Goal: Information Seeking & Learning: Learn about a topic

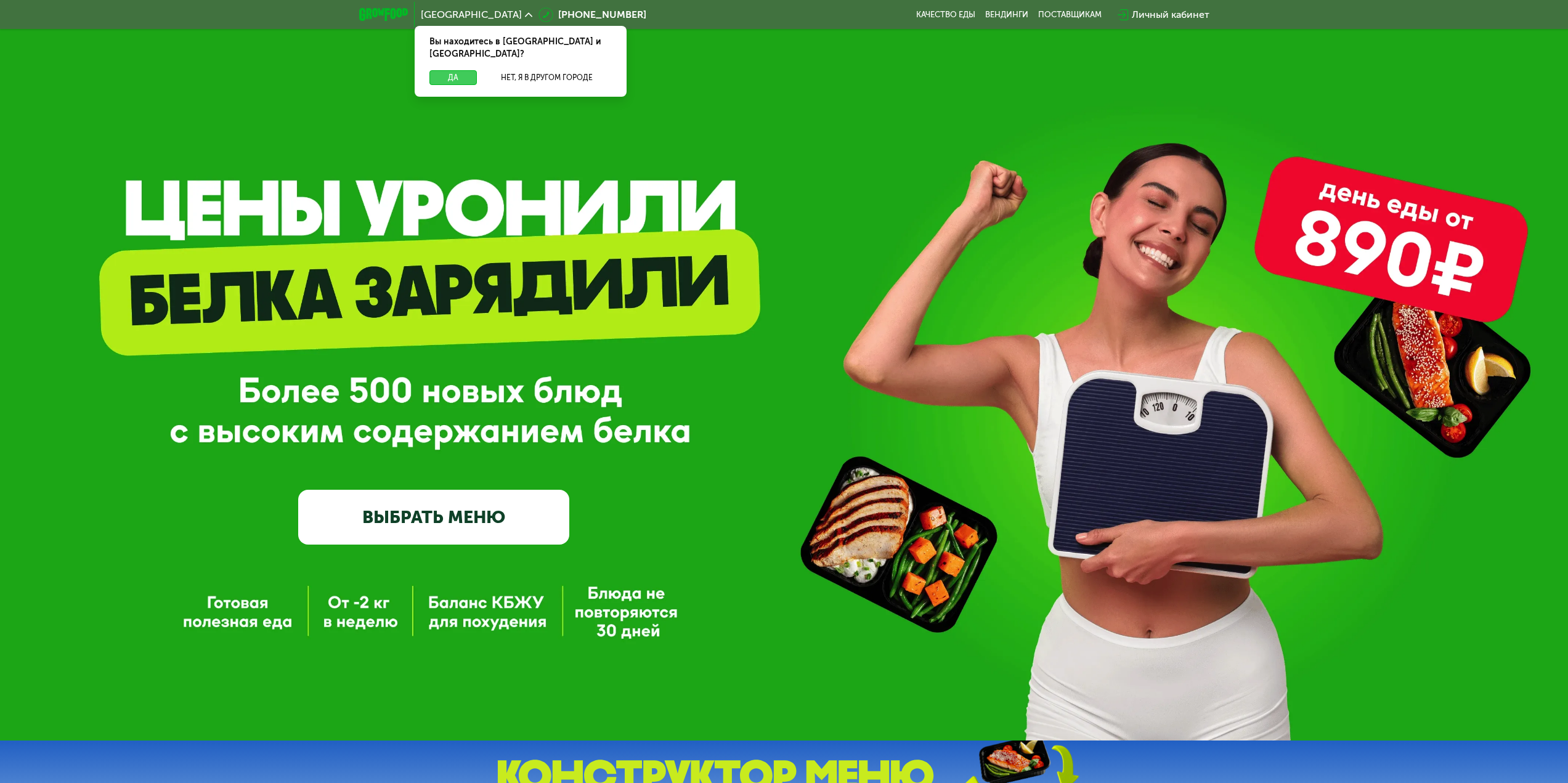
click at [463, 70] on button "Да" at bounding box center [453, 77] width 47 height 15
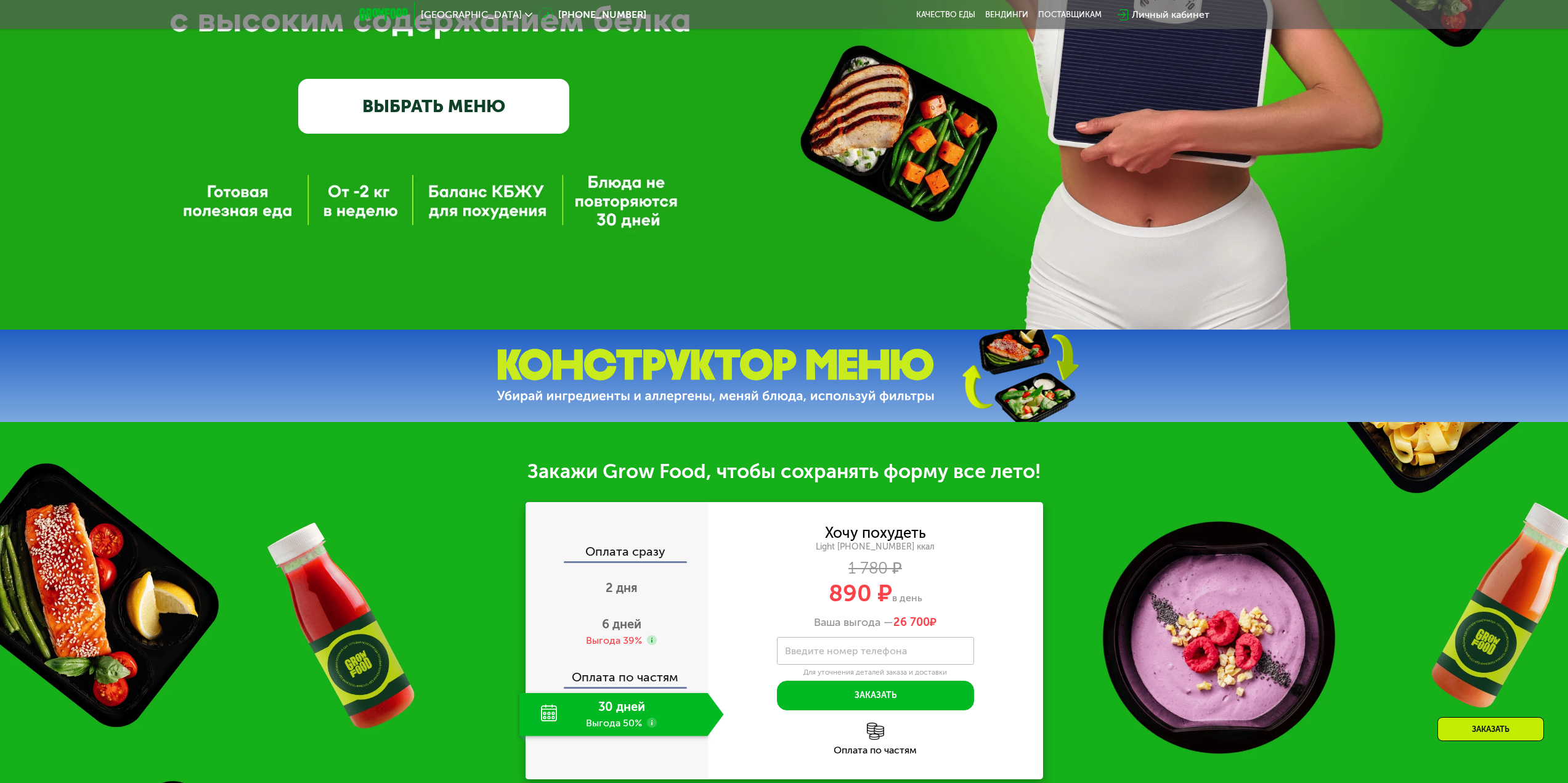
scroll to position [308, 0]
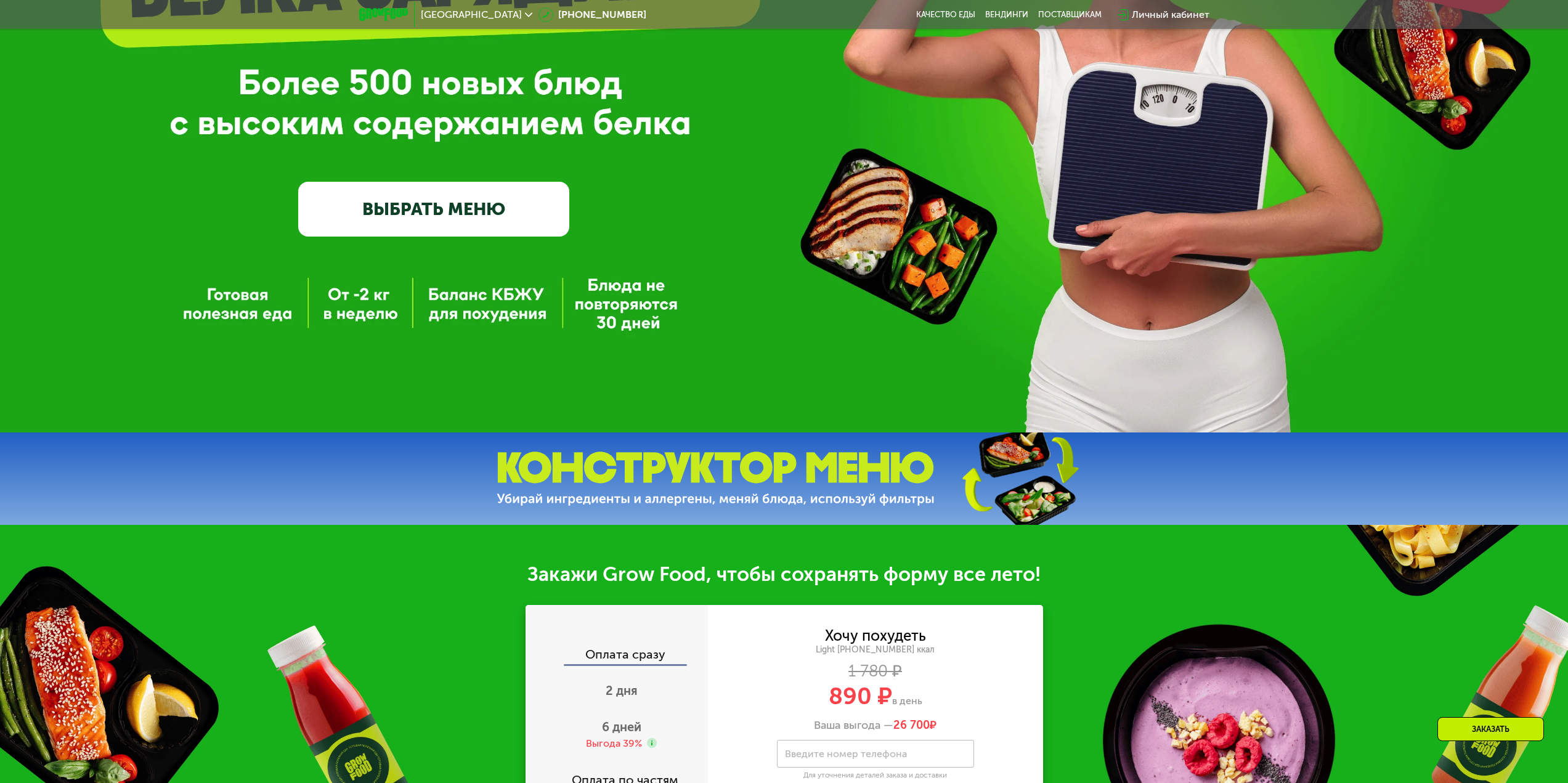
click at [415, 203] on link "ВЫБРАТЬ МЕНЮ" at bounding box center [433, 208] width 271 height 54
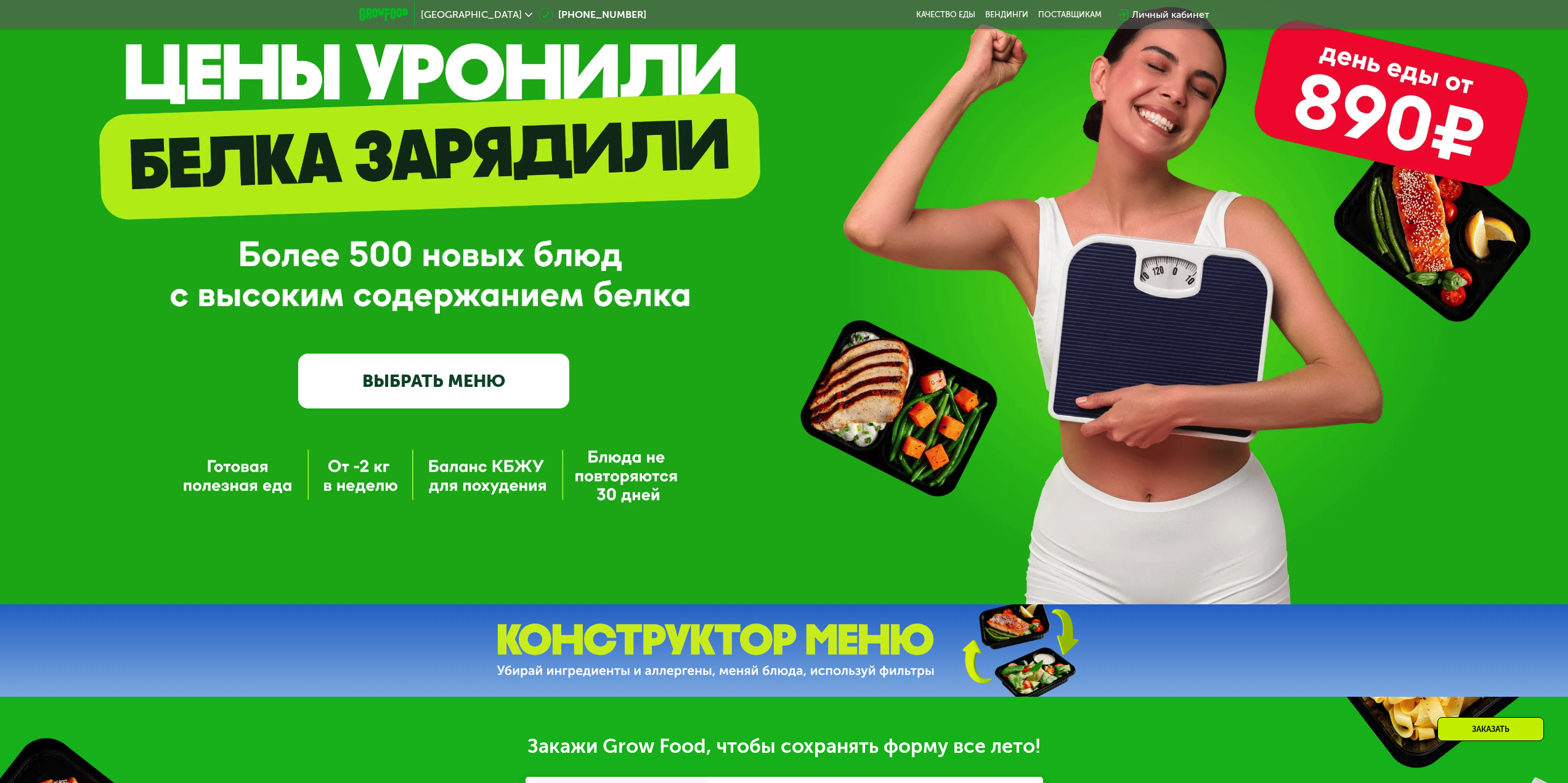
scroll to position [123, 0]
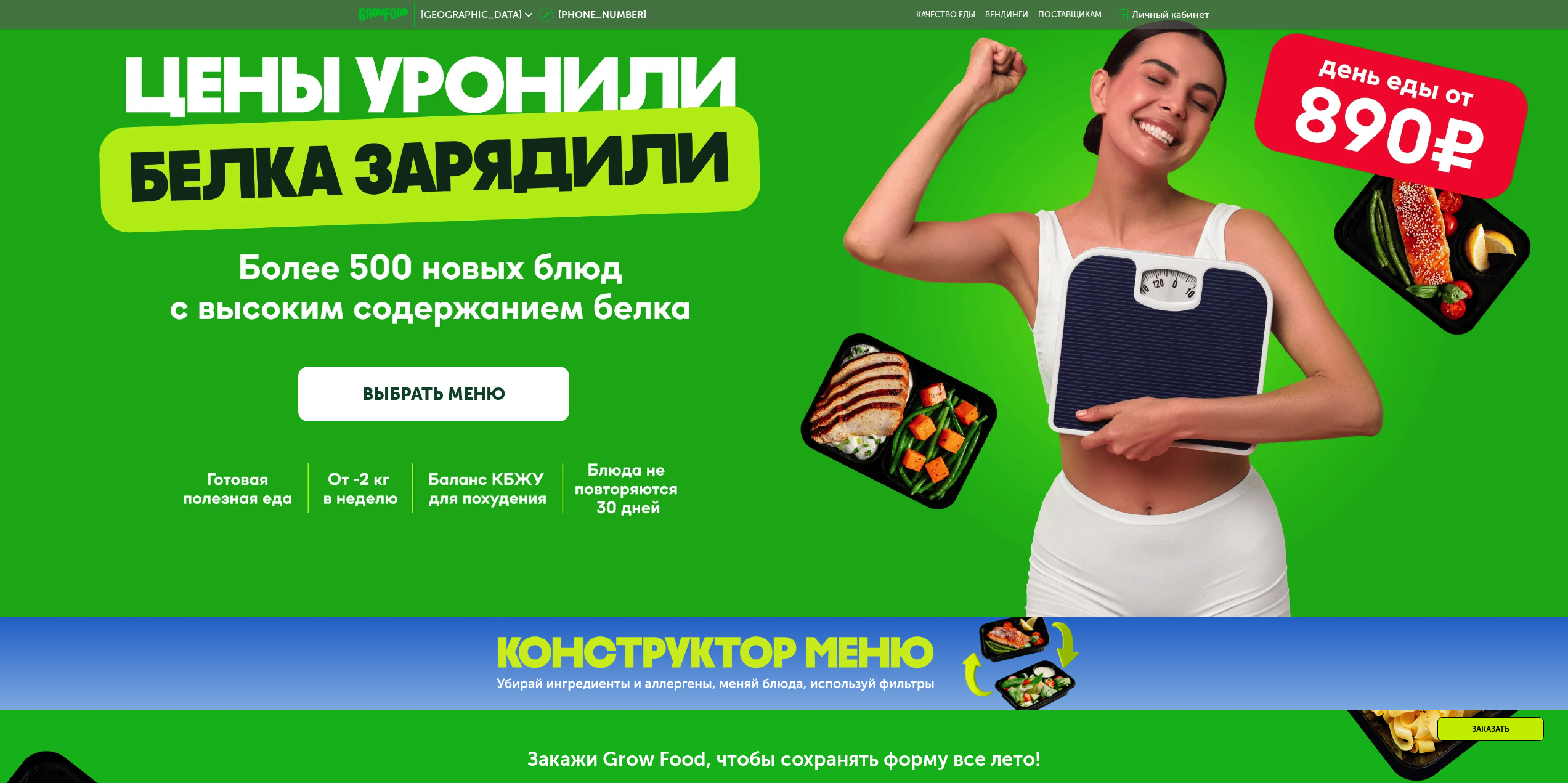
click at [407, 400] on link "ВЫБРАТЬ МЕНЮ" at bounding box center [433, 394] width 271 height 54
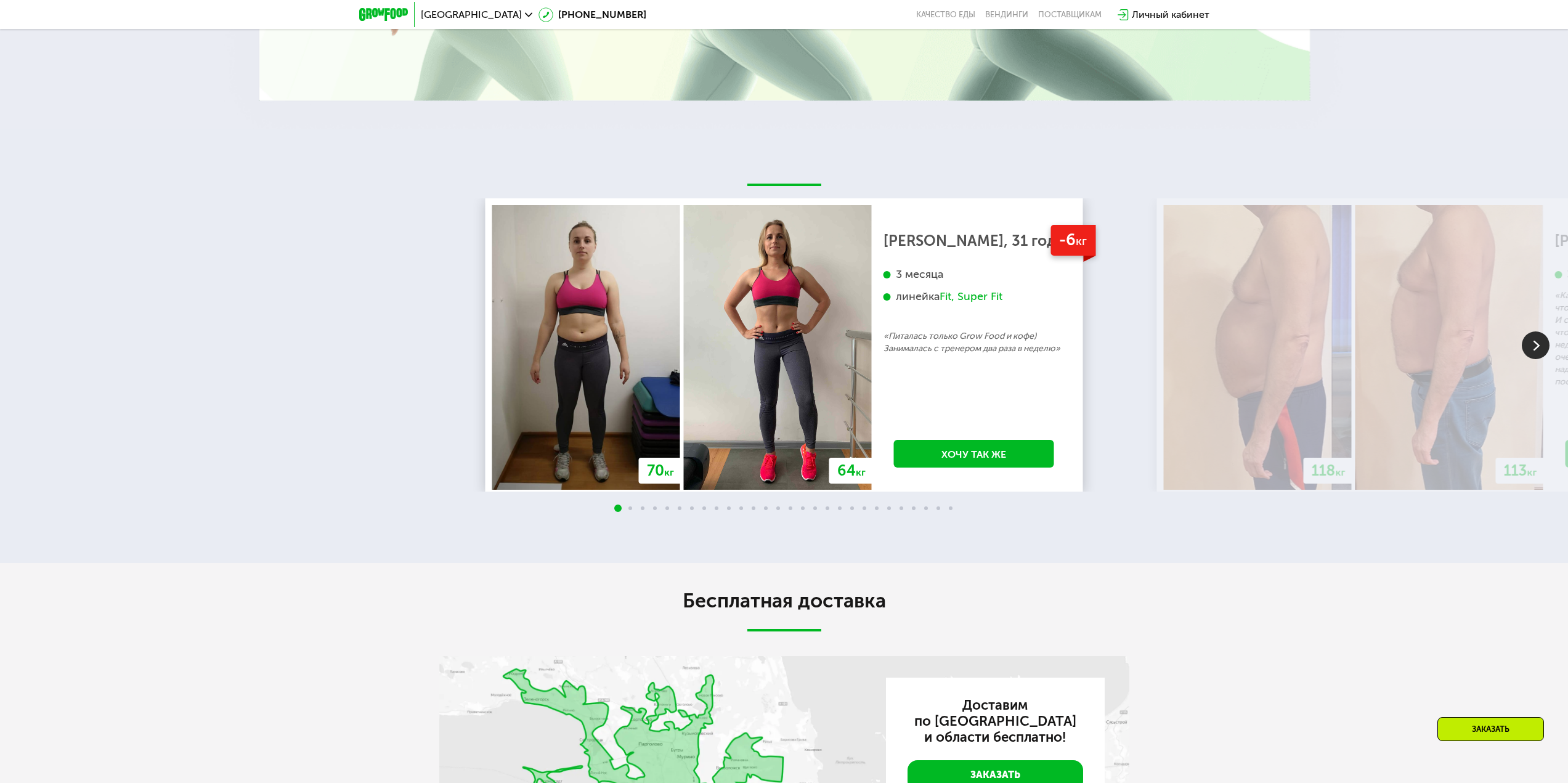
scroll to position [1910, 0]
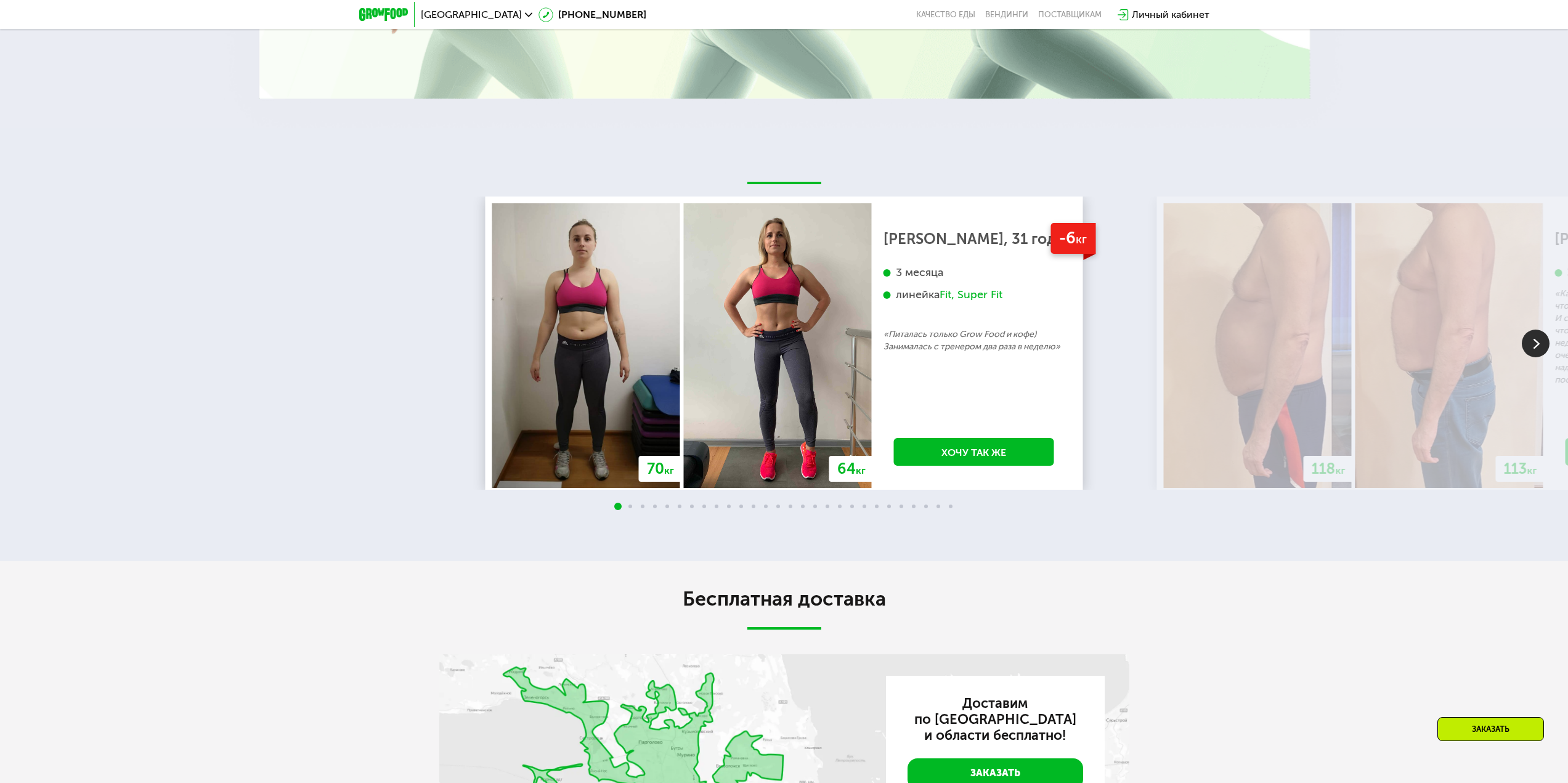
click at [595, 316] on img at bounding box center [586, 346] width 188 height 285
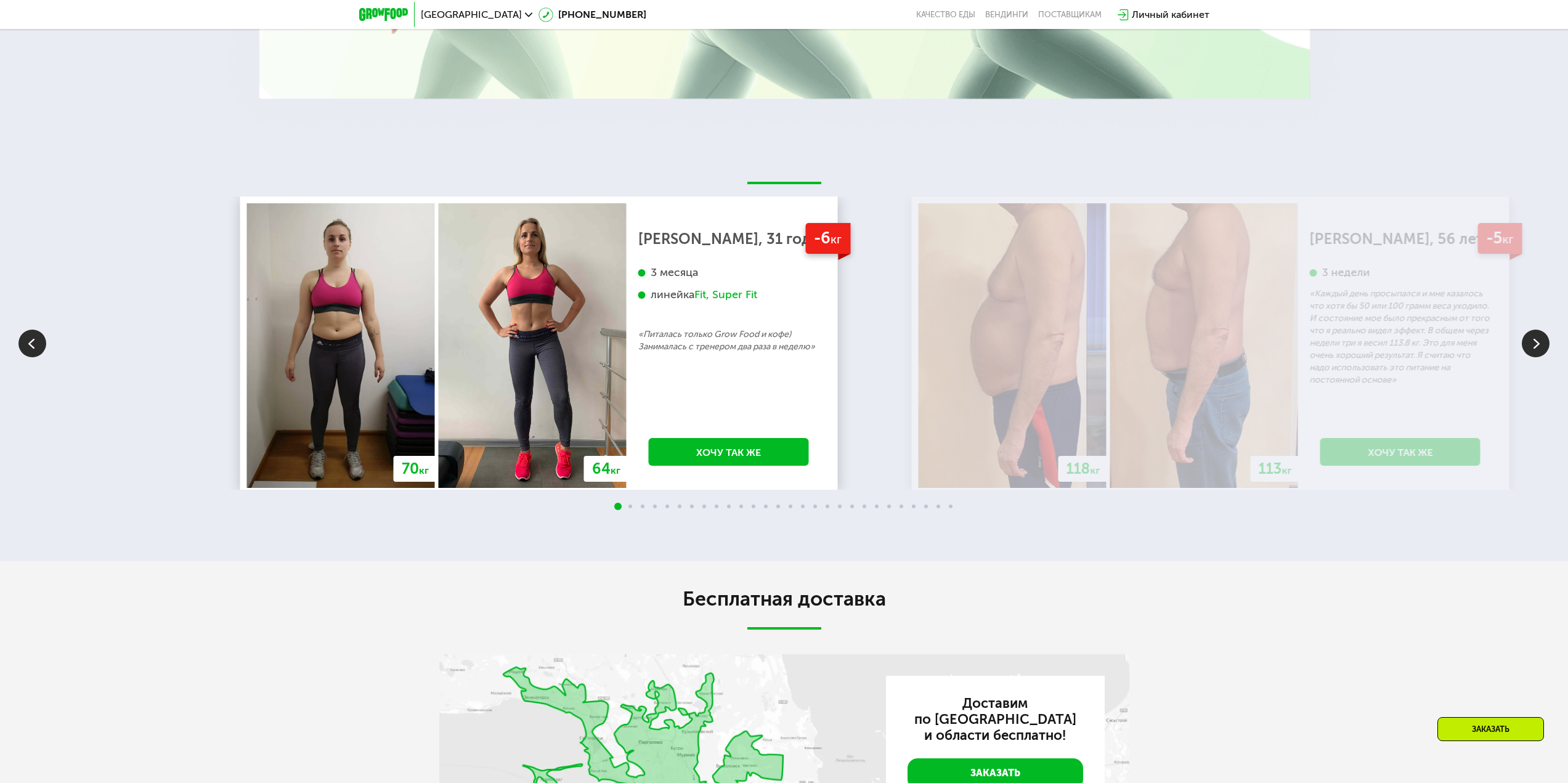
click at [704, 371] on div "-6 кг [PERSON_NAME], 31 год 3 месяца линейка Fit, Super Fit «Питалась только Gr…" at bounding box center [729, 346] width 204 height 285
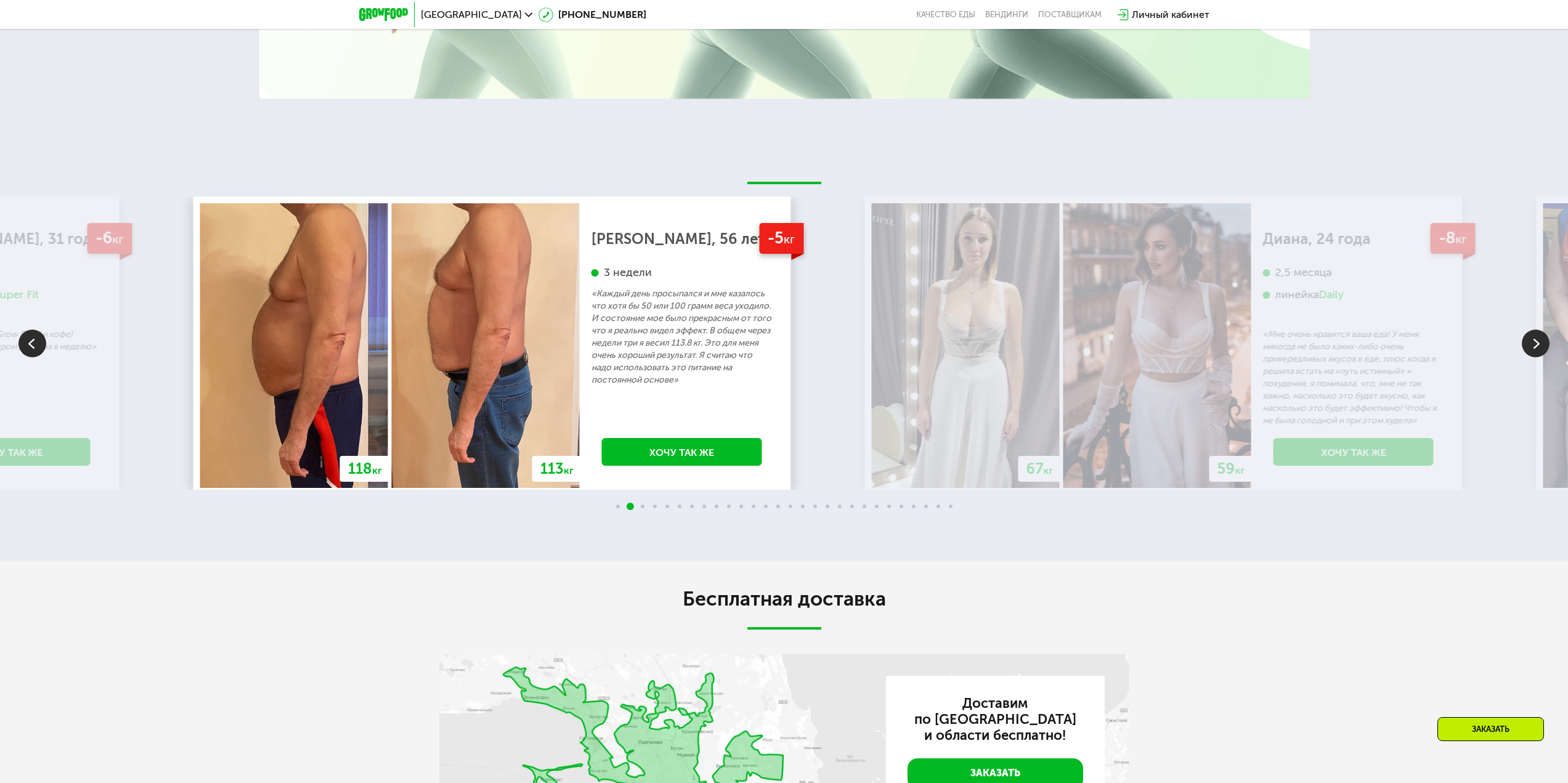
click at [553, 350] on img at bounding box center [485, 346] width 188 height 285
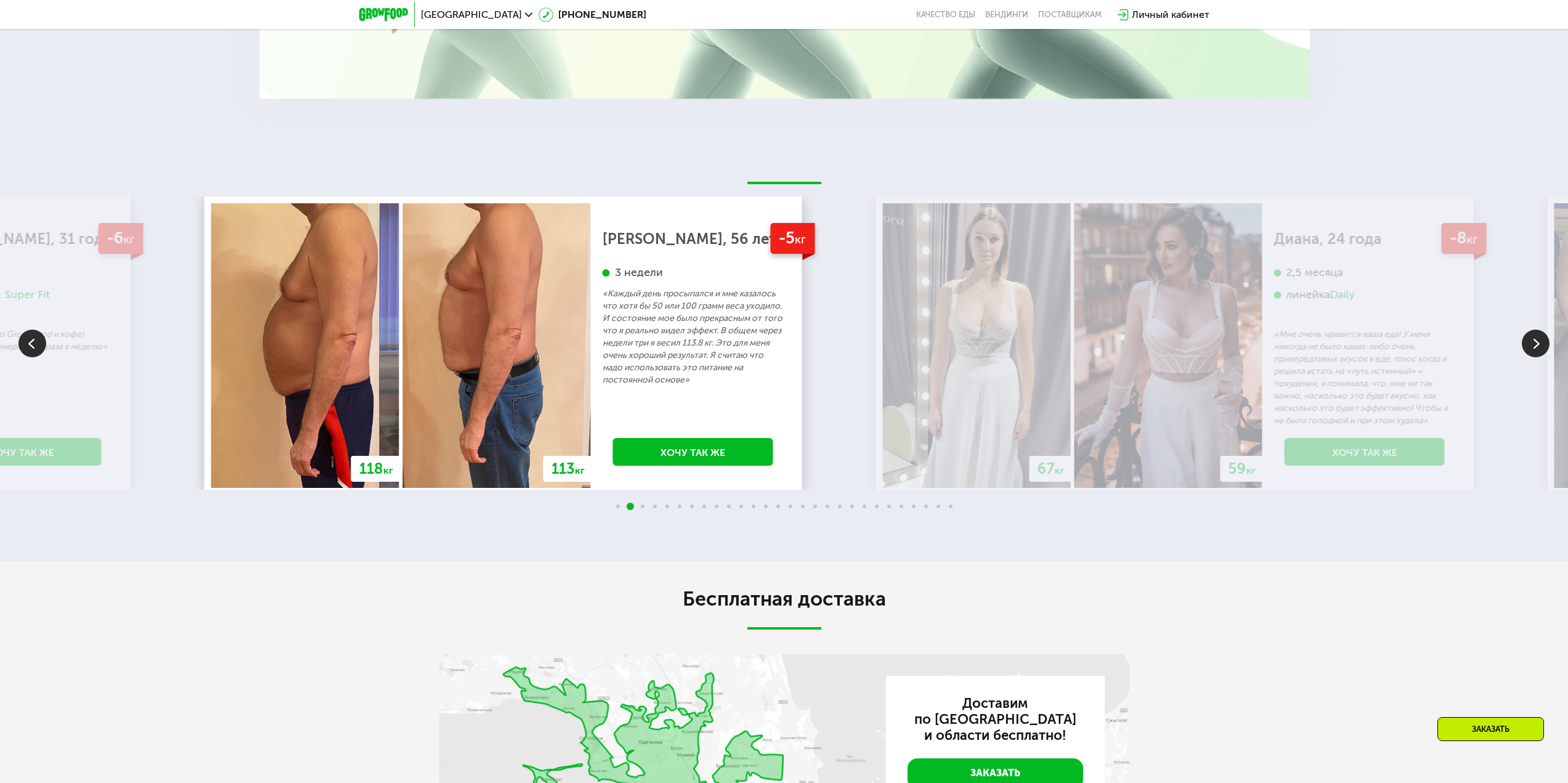
click at [883, 294] on img at bounding box center [977, 346] width 188 height 285
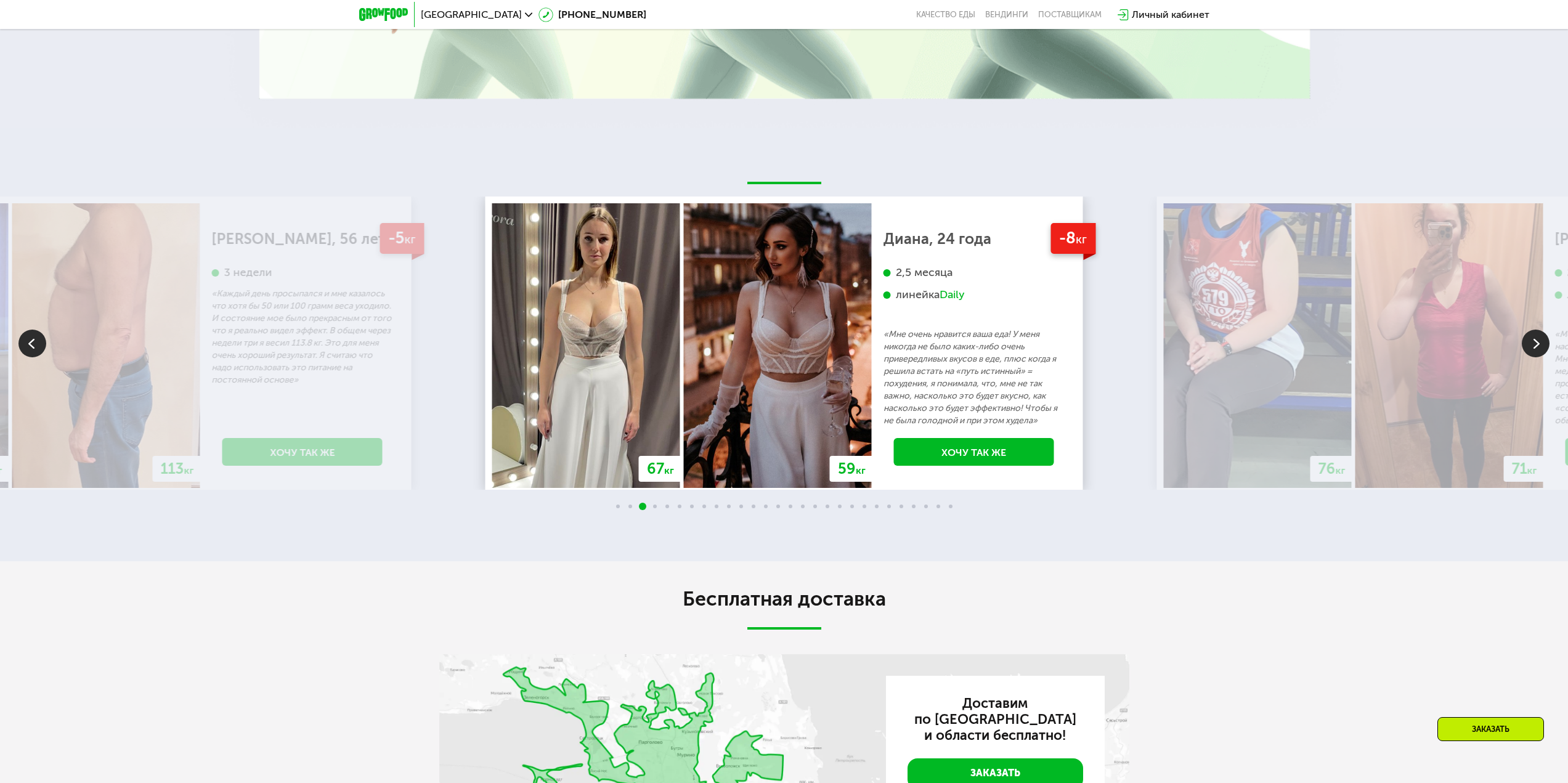
click at [883, 350] on p "«Мне очень нравится ваша еда! У меня никогда не было каких-либо очень привередл…" at bounding box center [974, 378] width 181 height 99
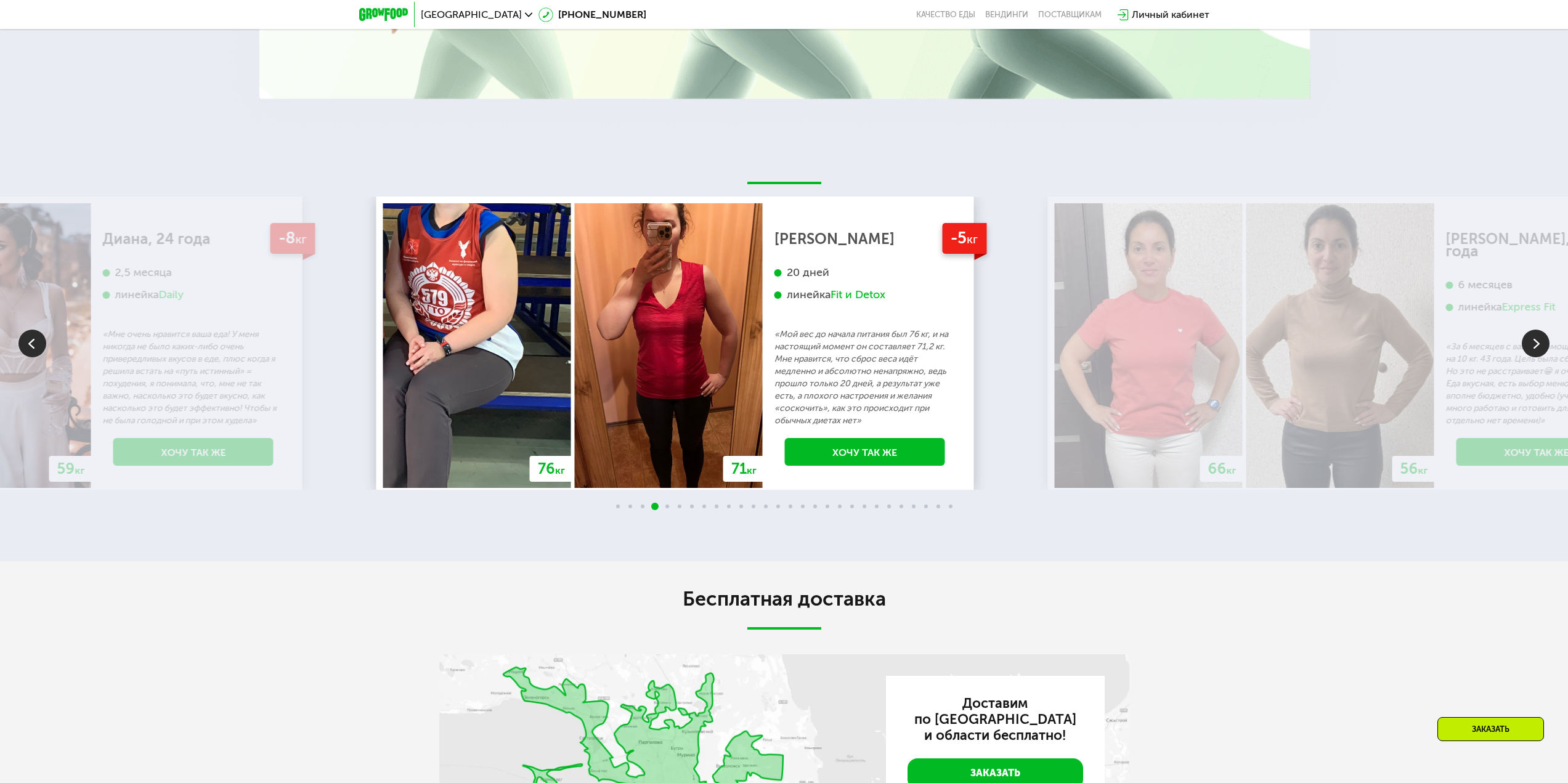
click at [774, 348] on p "«Мой вес до начала питания был 76 кг, и на настоящий момент он составляет 71,2 …" at bounding box center [865, 378] width 181 height 99
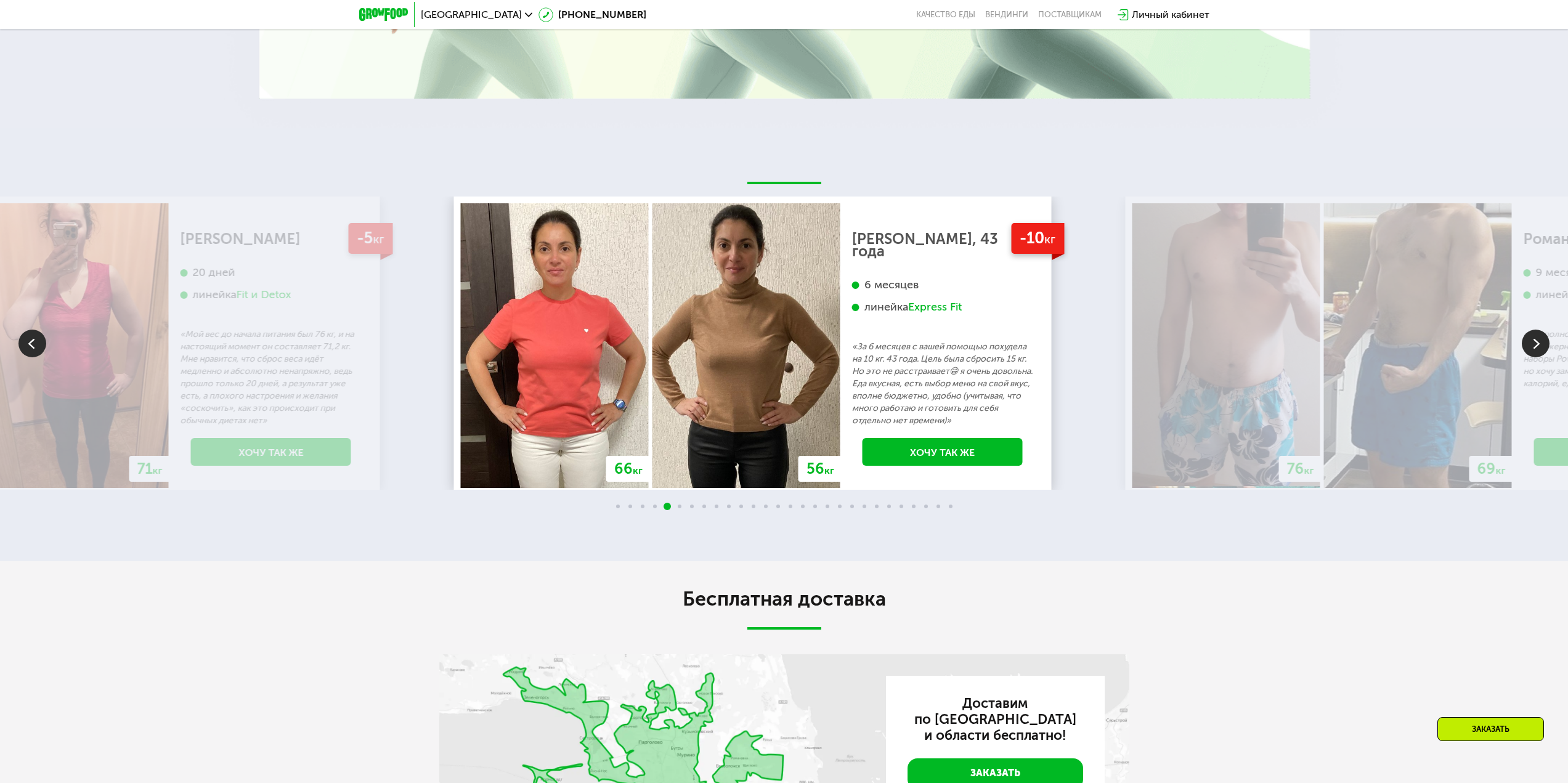
click at [987, 361] on p "«За 6 месяцев с вашей помощью похудела на 10 кг. 43 года. Цель была сбросить 15…" at bounding box center [943, 384] width 181 height 86
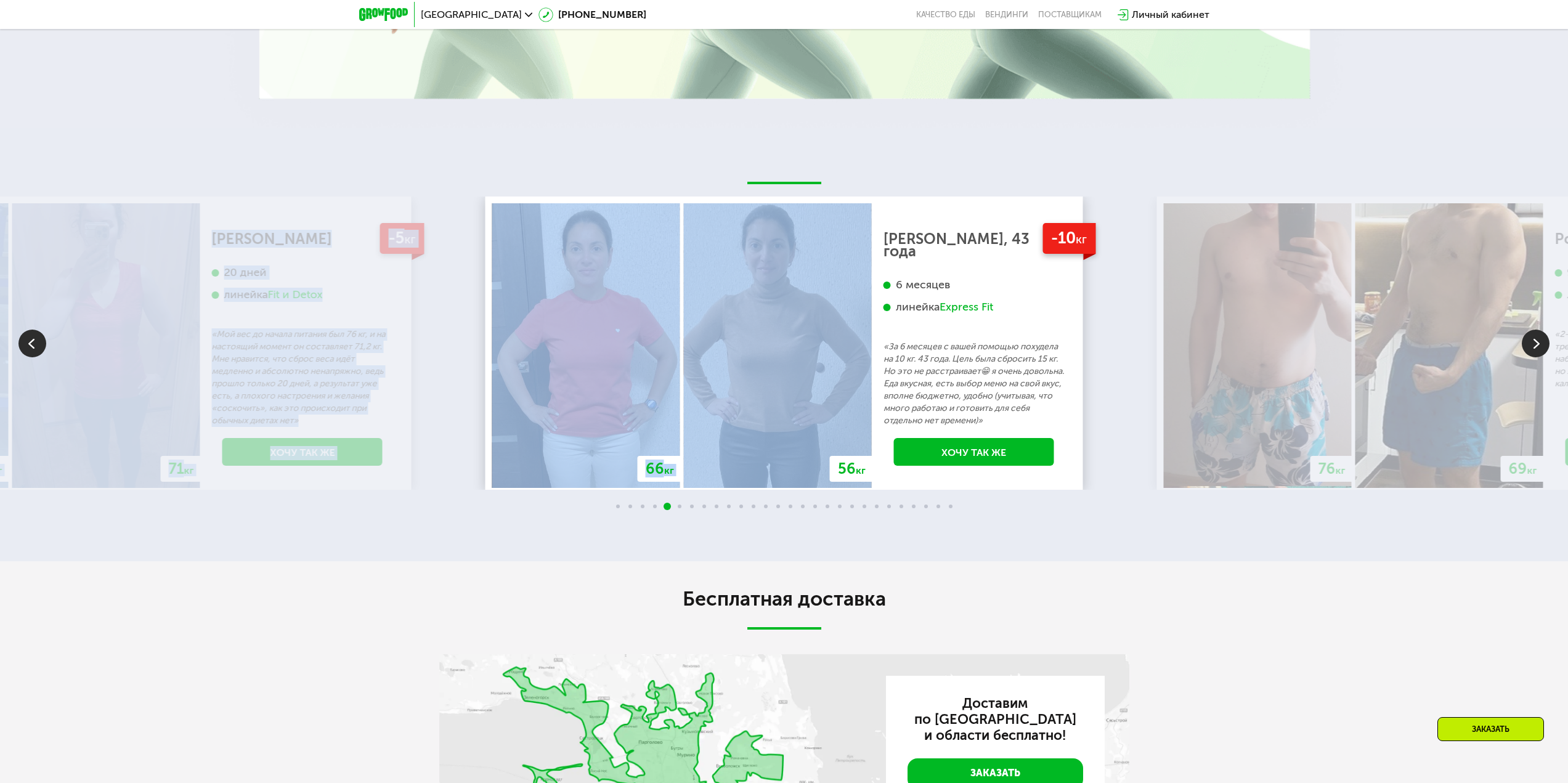
drag, startPoint x: 1144, startPoint y: 336, endPoint x: 804, endPoint y: 333, distance: 340.0
click at [806, 333] on div "70 кг 64 кг -6 кг [PERSON_NAME], 31 год 3 месяца линейка Fit, Super Fit «Питала…" at bounding box center [784, 344] width 1568 height 293
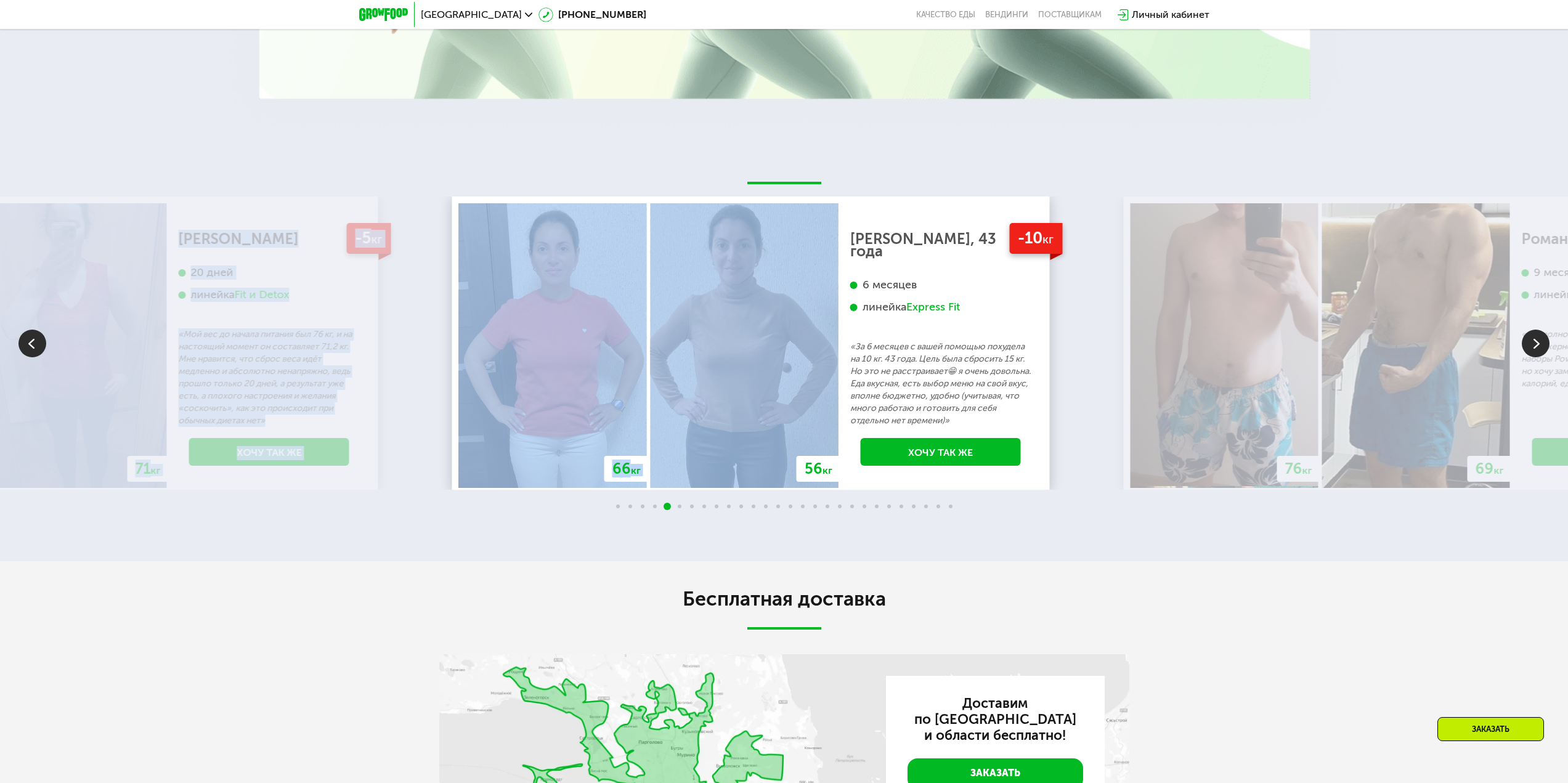
click at [1131, 335] on img at bounding box center [1225, 346] width 188 height 285
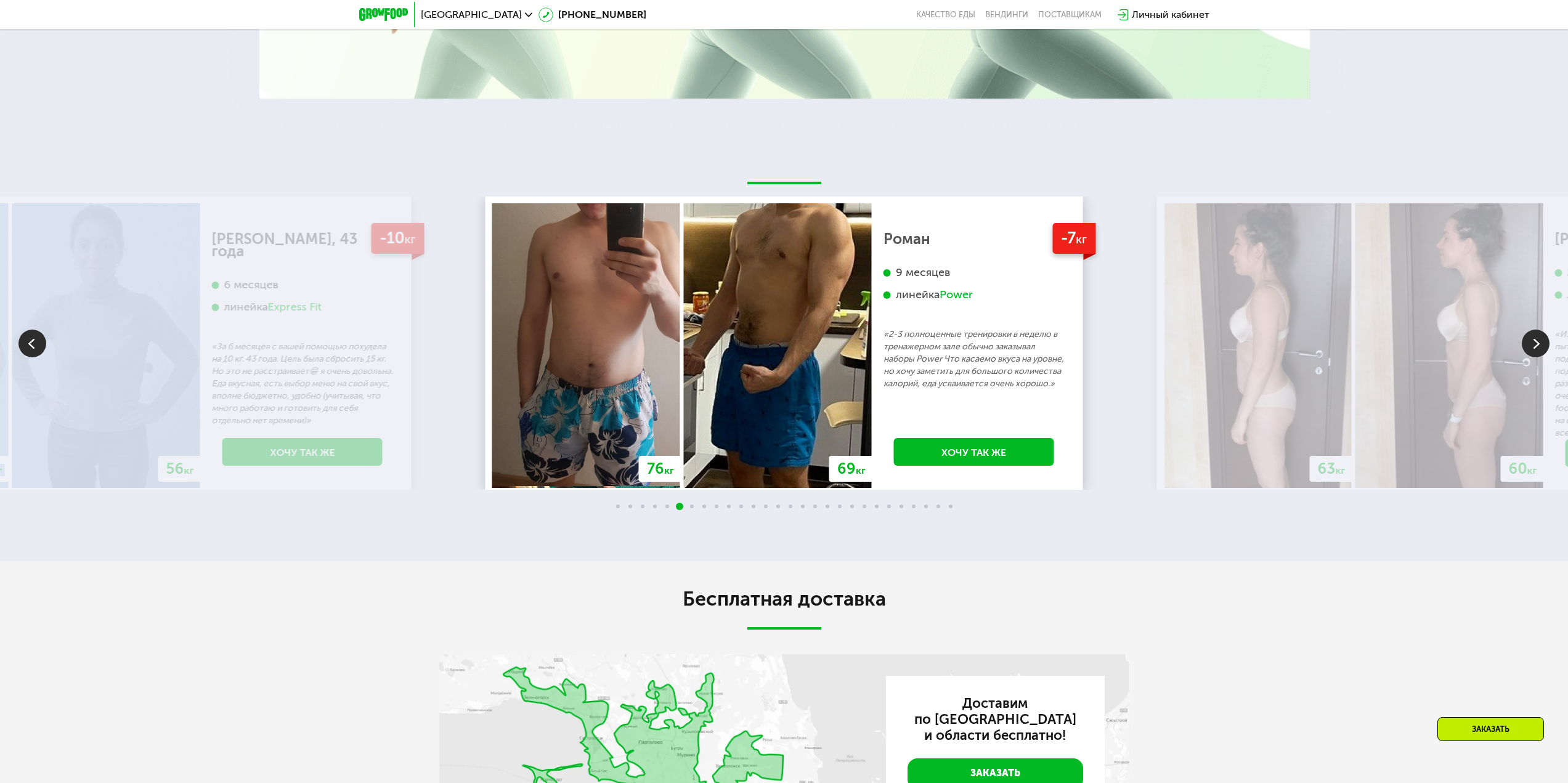
click at [883, 341] on p "«2-3 полноценные тренировки в неделю в тренажерном зале обычно заказывал наборы…" at bounding box center [974, 359] width 181 height 62
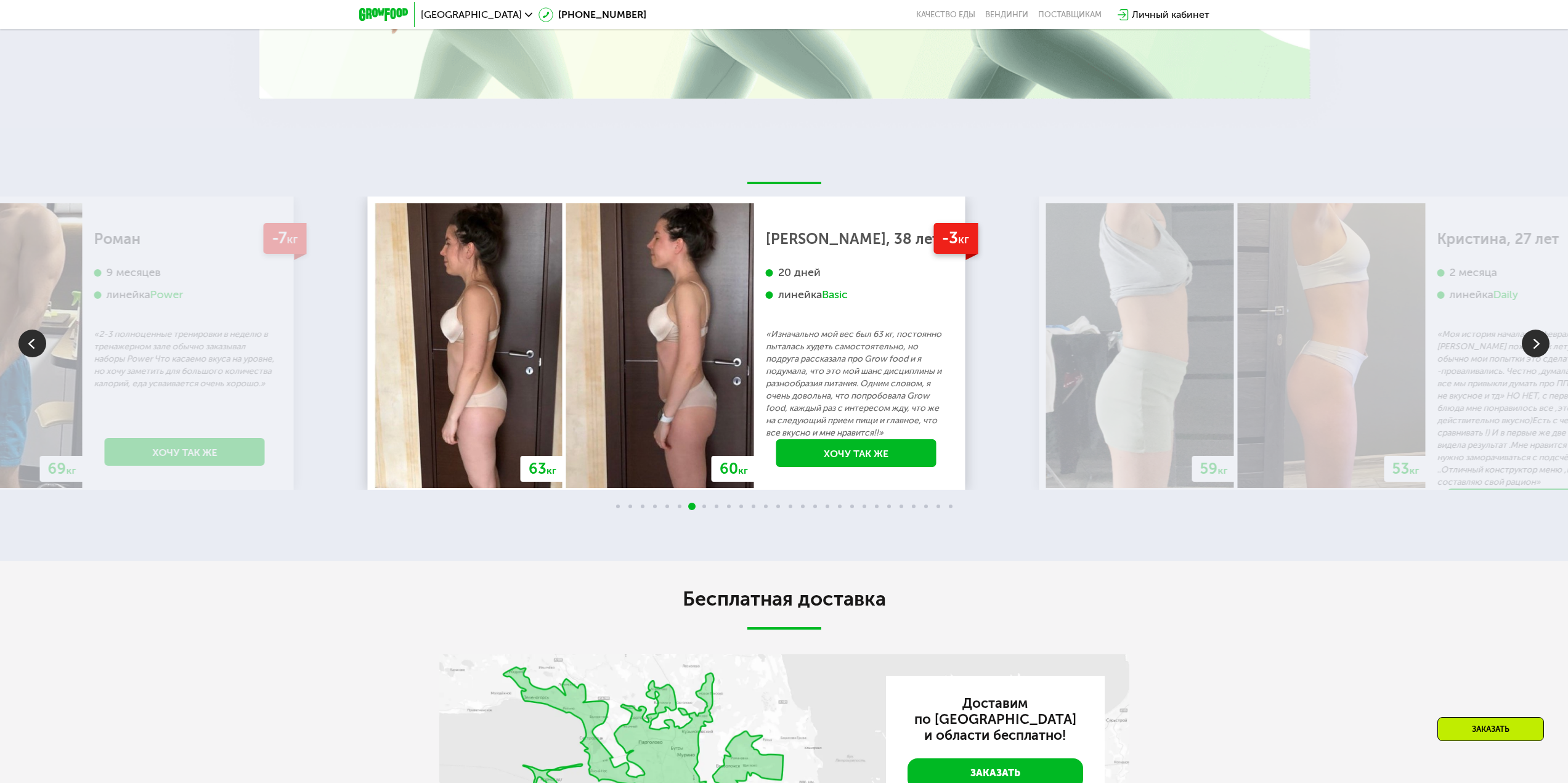
click at [754, 313] on div "-3 кг [PERSON_NAME], 38 лет 20 дней линейка Basic «Изначально мой вес был 63 кг…" at bounding box center [856, 346] width 204 height 286
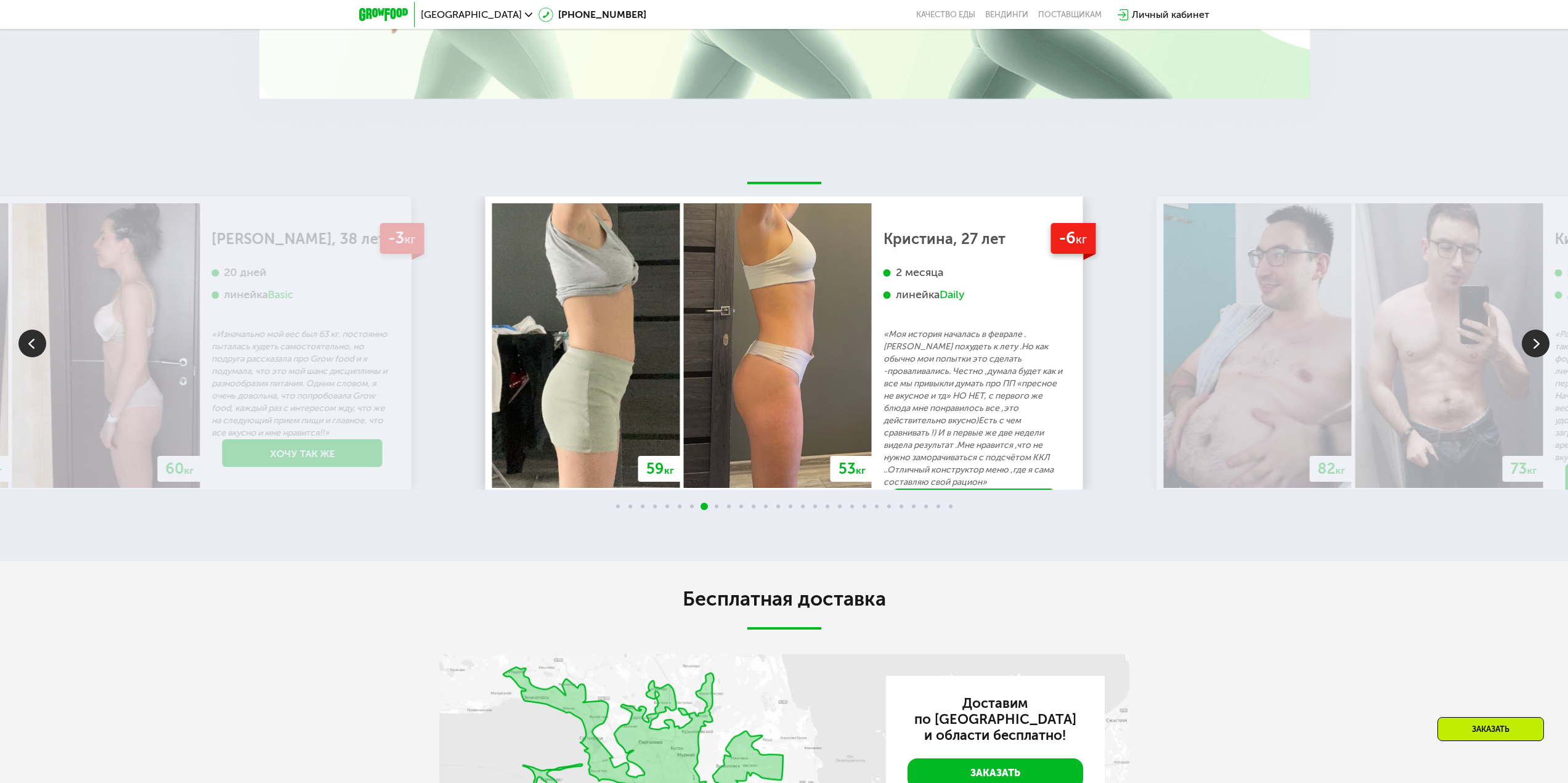
click at [883, 306] on div "2 месяца линейка Daily" at bounding box center [974, 297] width 181 height 63
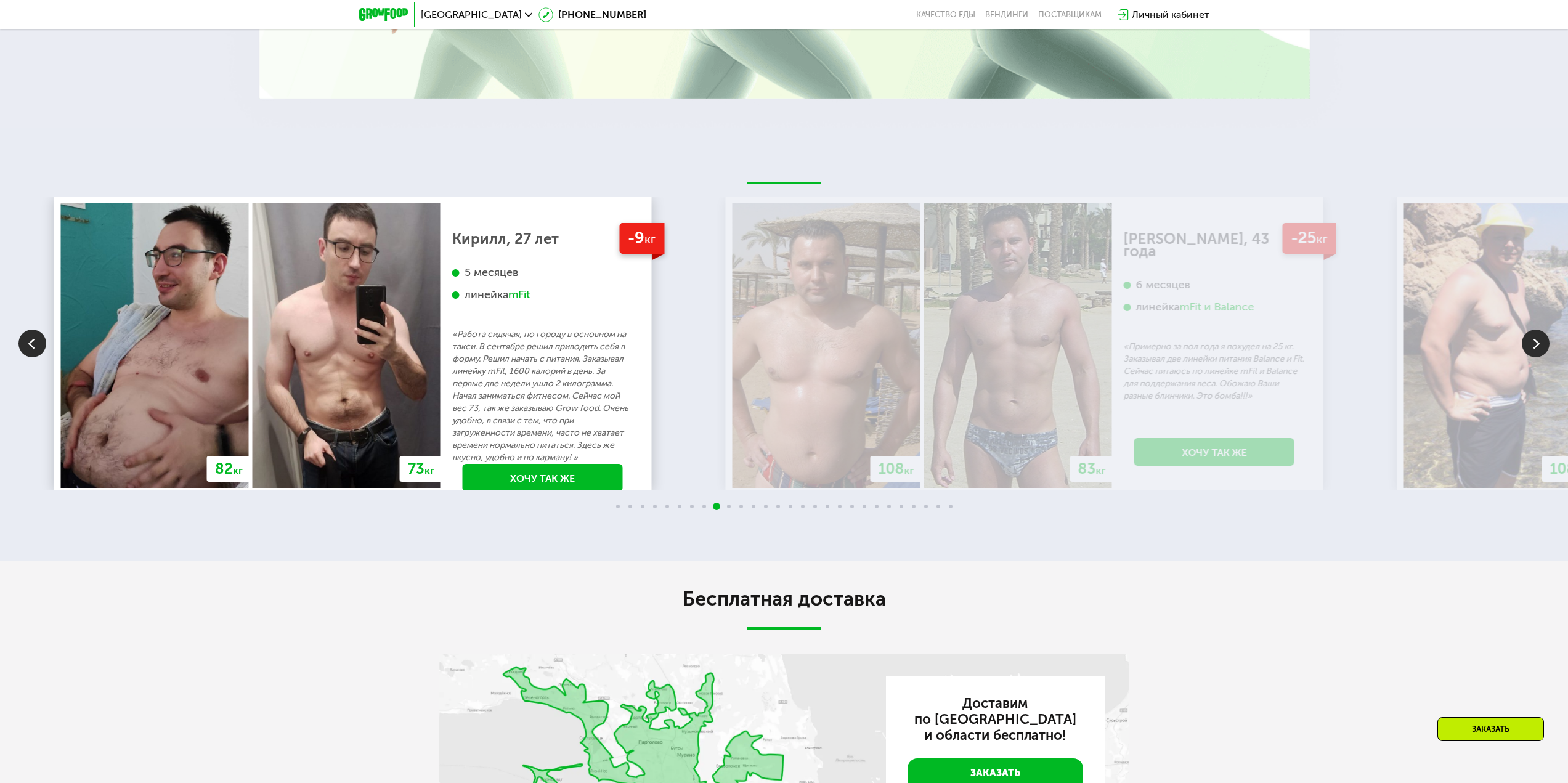
click at [732, 359] on img at bounding box center [826, 346] width 188 height 285
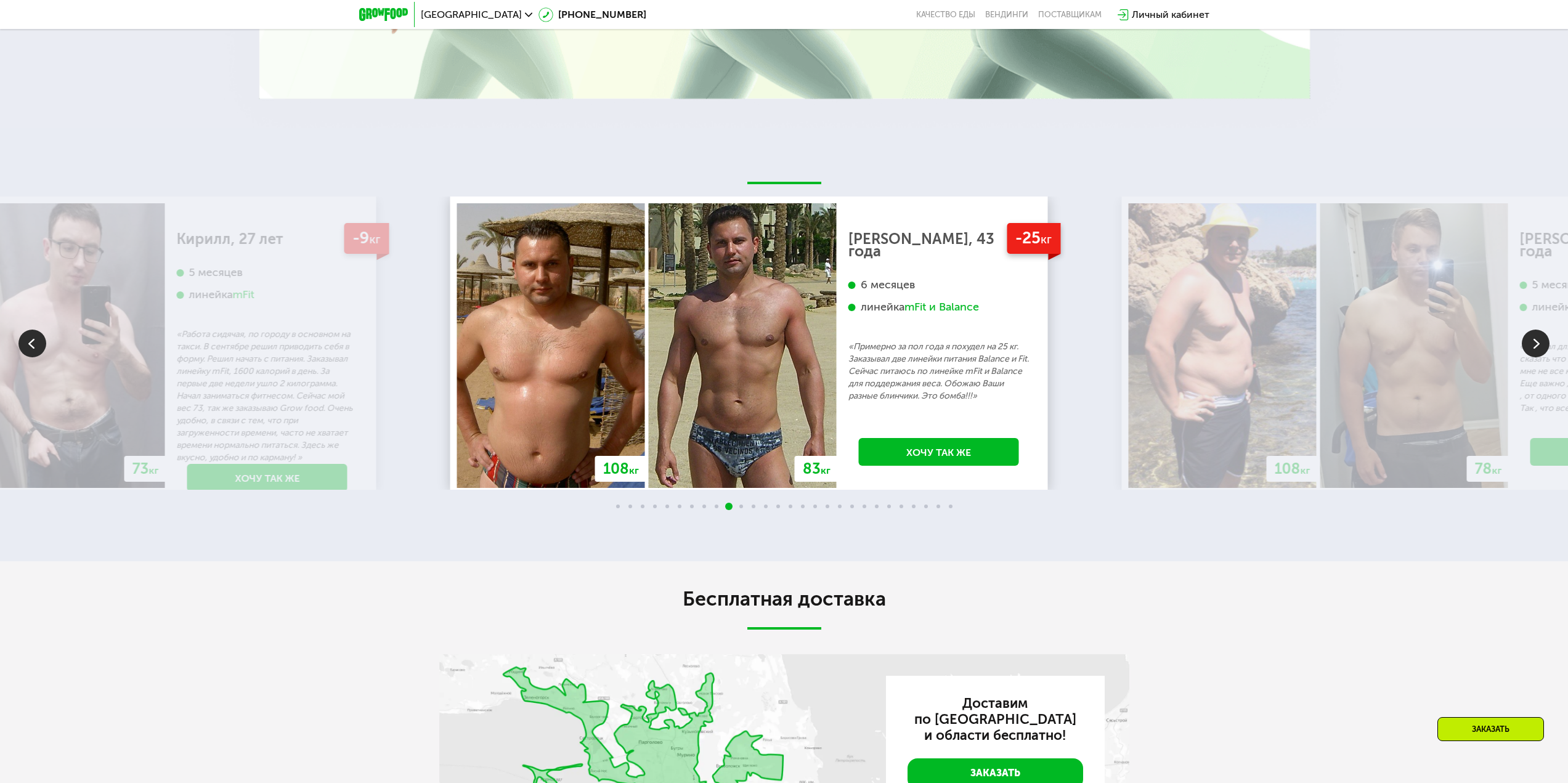
click at [848, 366] on p "«Примерно за пол года я похудел на 25 кг. Заказывал две линейки питания Balance…" at bounding box center [939, 372] width 181 height 62
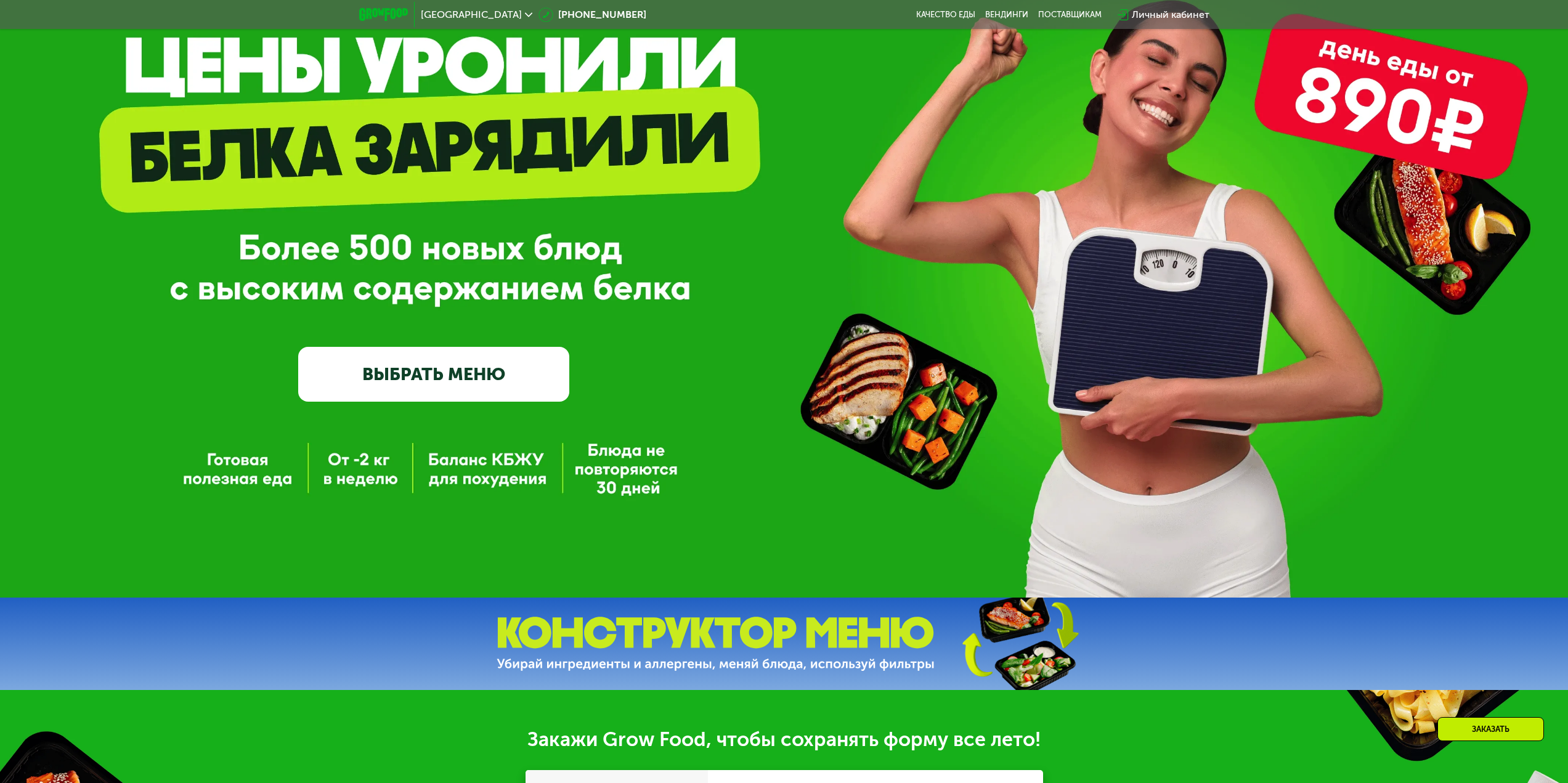
scroll to position [0, 0]
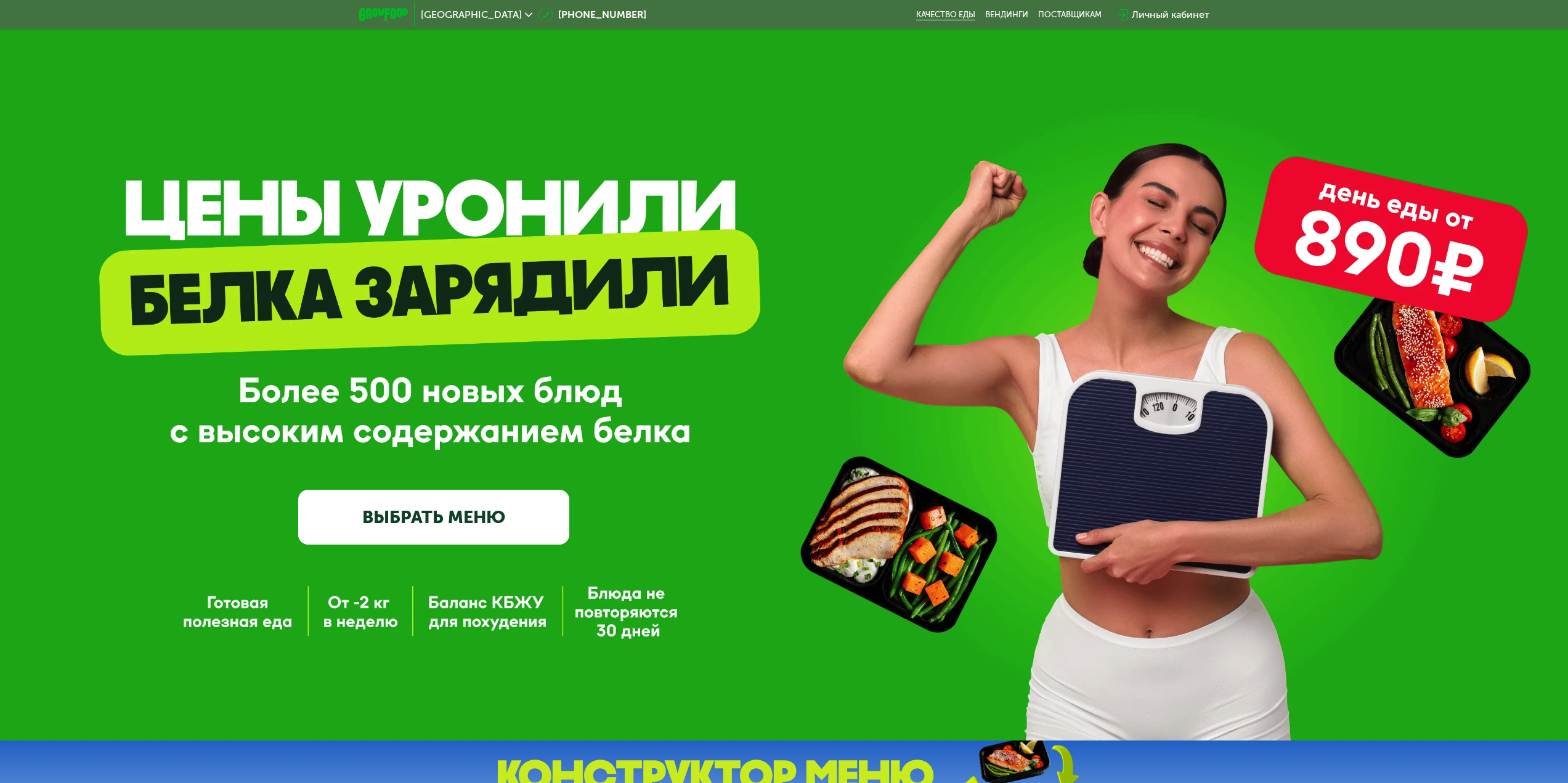
click at [963, 14] on link "Качество еды" at bounding box center [945, 14] width 59 height 10
